Goal: Transaction & Acquisition: Purchase product/service

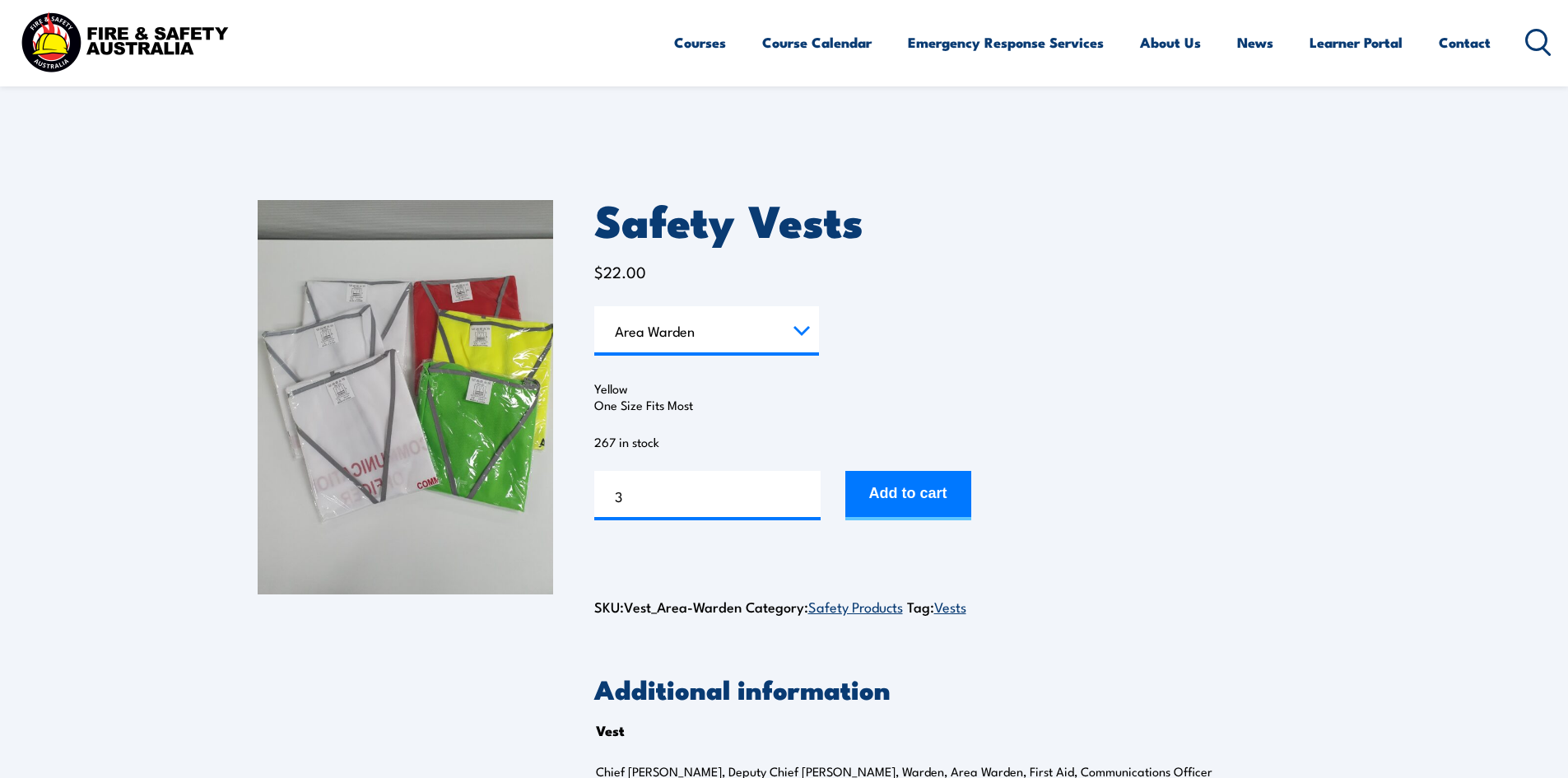
select select "Area Warden"
click at [1467, 44] on link "Contact" at bounding box center [1464, 43] width 52 height 44
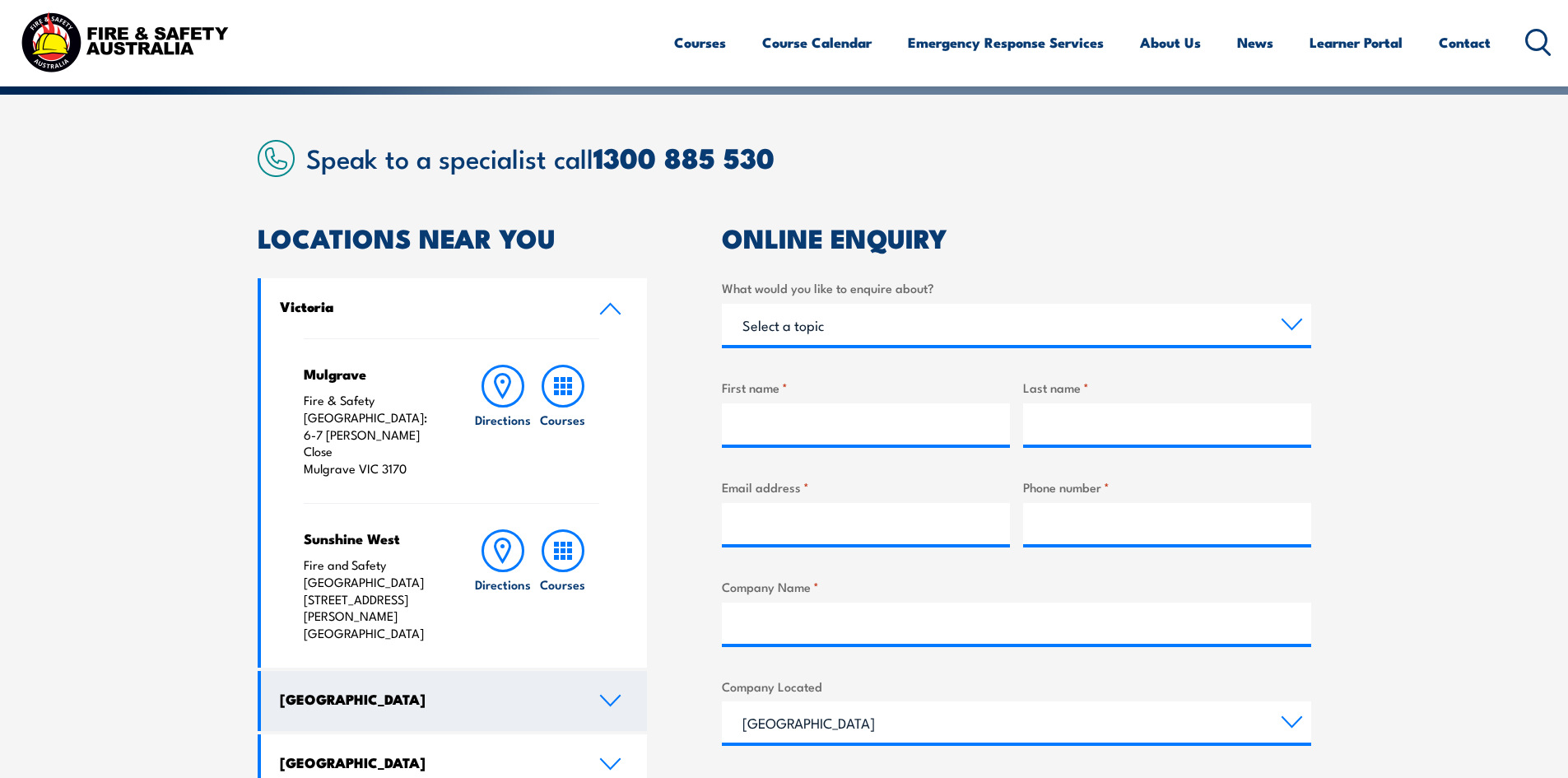
click at [594, 670] on link "New South Wales" at bounding box center [454, 700] width 387 height 60
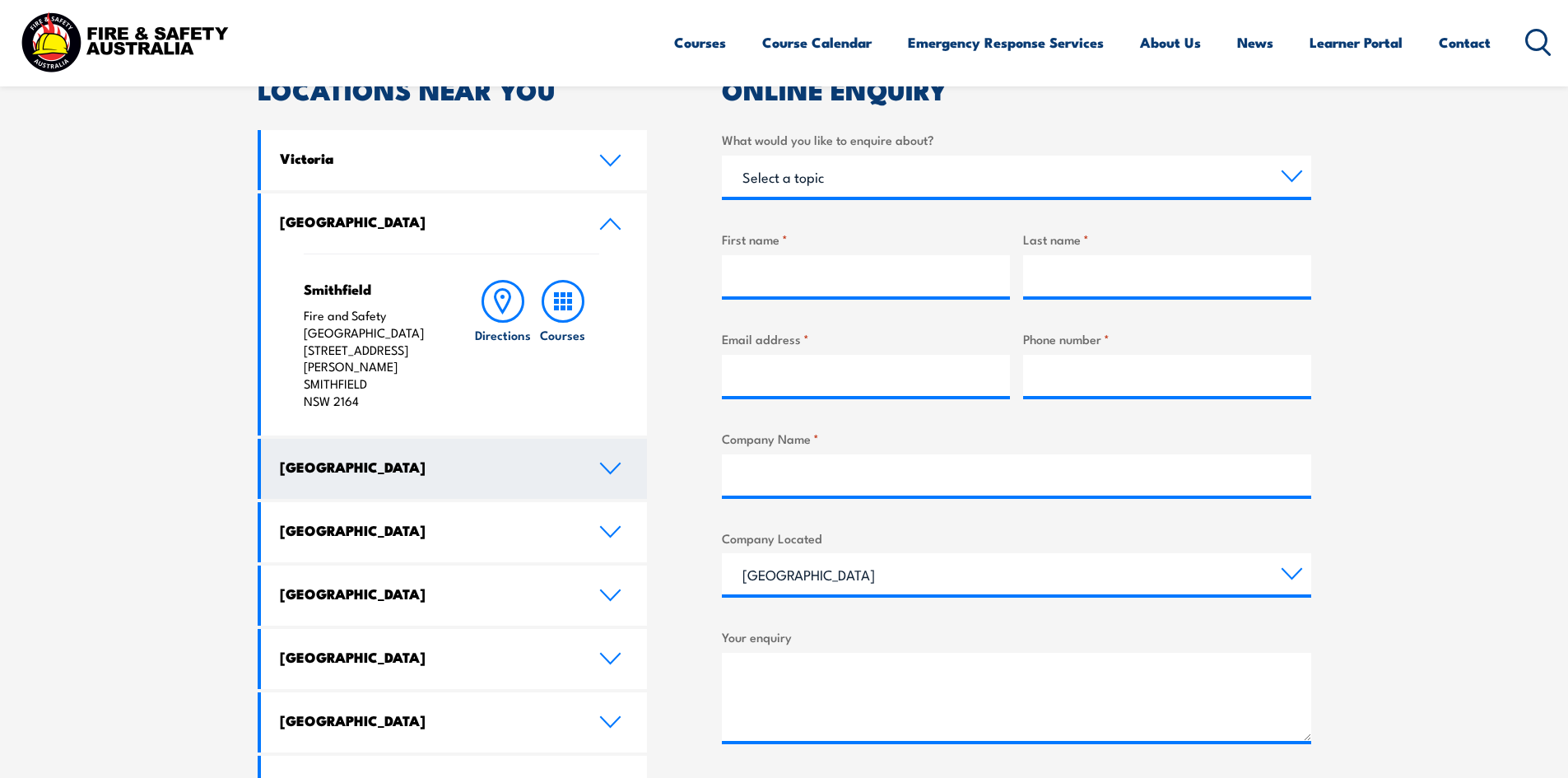
scroll to position [549, 0]
